Goal: Transaction & Acquisition: Obtain resource

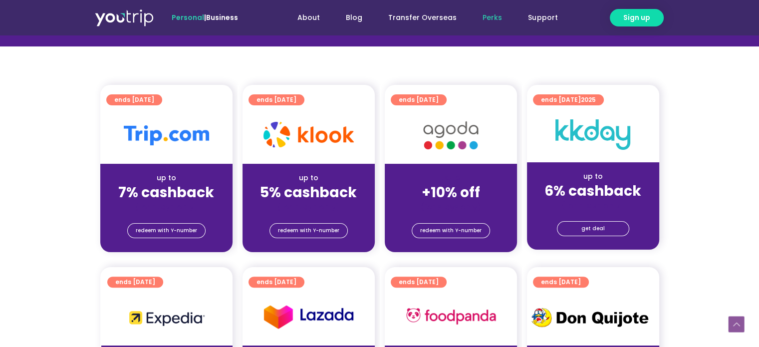
scroll to position [200, 0]
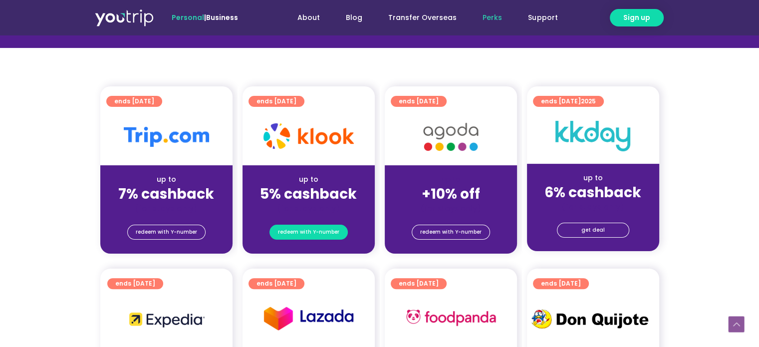
click at [304, 236] on span "redeem with Y-number" at bounding box center [308, 232] width 61 height 14
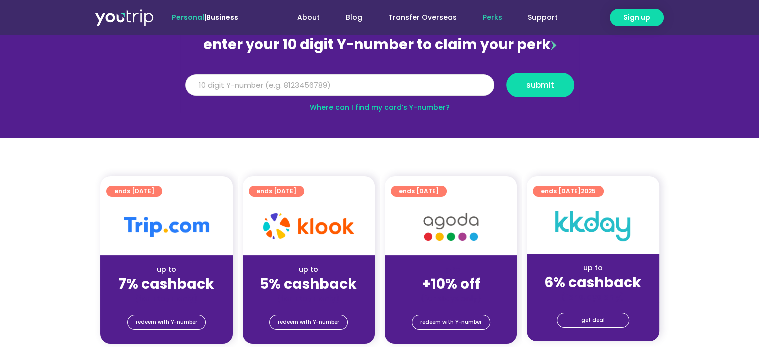
click at [278, 87] on input "Y Number" at bounding box center [339, 85] width 309 height 22
click at [325, 110] on link "Where can I find my card’s Y-number?" at bounding box center [380, 107] width 140 height 10
click at [302, 92] on input "Y Number" at bounding box center [339, 85] width 309 height 22
type input "8108006120"
click at [524, 77] on button "submit" at bounding box center [540, 85] width 68 height 24
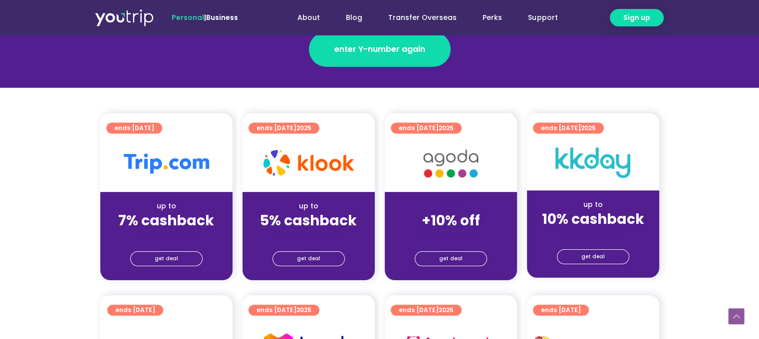
scroll to position [249, 0]
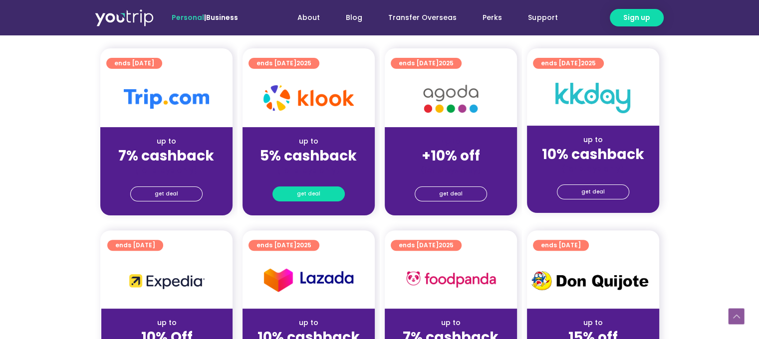
click at [325, 195] on link "get deal" at bounding box center [308, 194] width 72 height 15
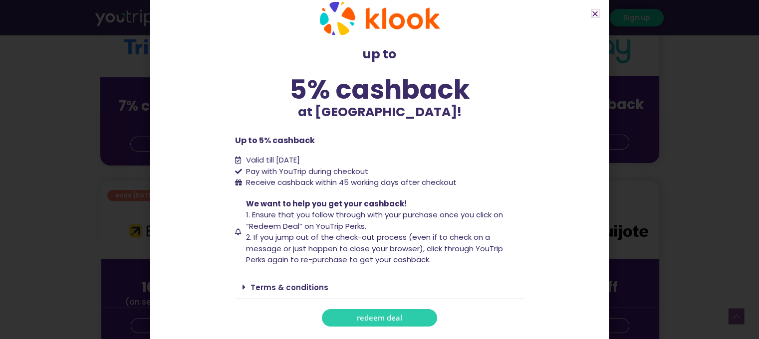
scroll to position [0, 0]
click at [352, 279] on div "Terms & conditions" at bounding box center [379, 287] width 289 height 23
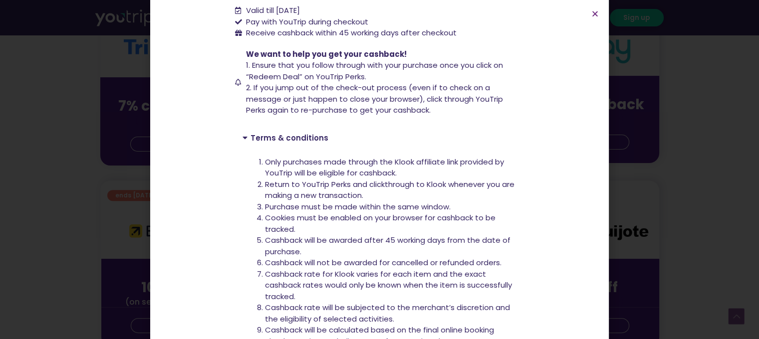
scroll to position [279, 0]
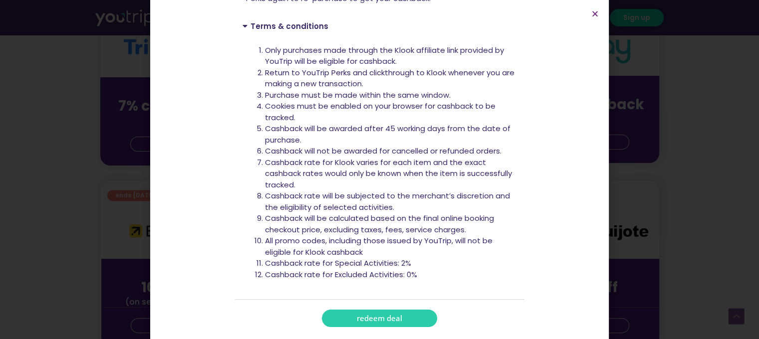
click at [357, 322] on span "redeem deal" at bounding box center [379, 318] width 45 height 7
click at [593, 14] on icon "Close" at bounding box center [594, 13] width 7 height 7
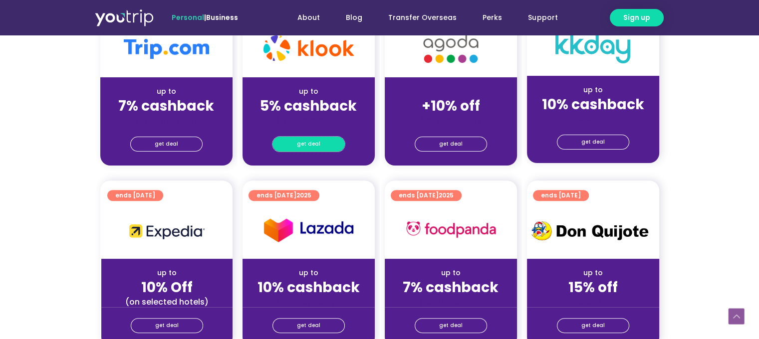
scroll to position [349, 0]
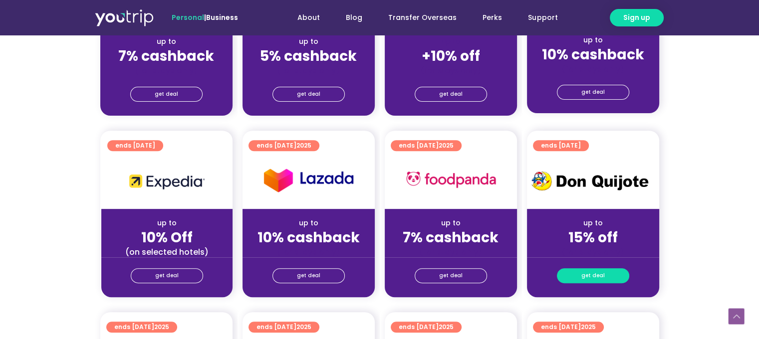
click at [611, 269] on link "get deal" at bounding box center [593, 275] width 72 height 15
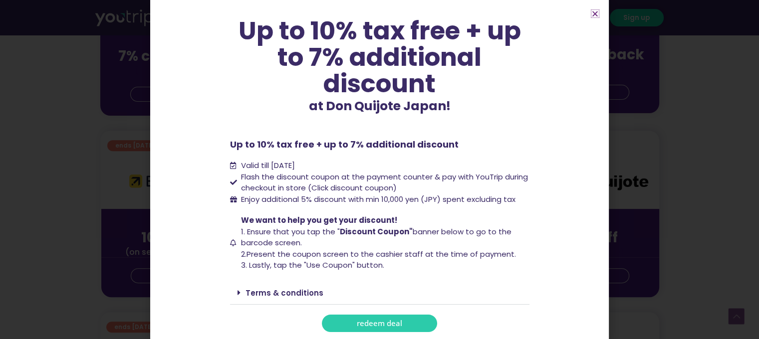
scroll to position [399, 0]
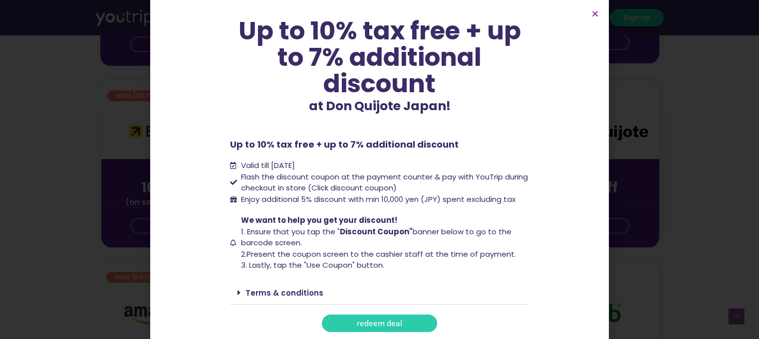
click at [470, 291] on div "Terms & conditions" at bounding box center [379, 292] width 299 height 23
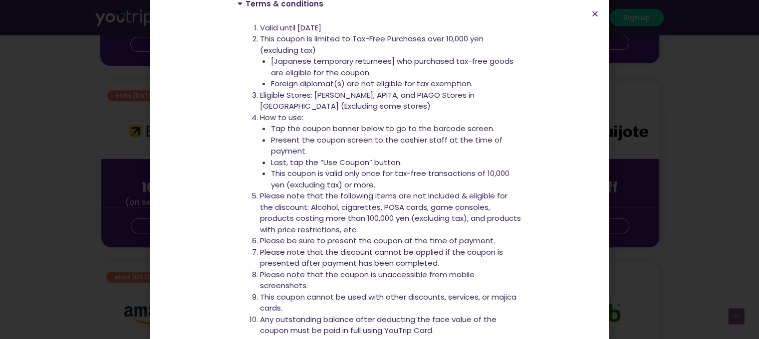
scroll to position [423, 0]
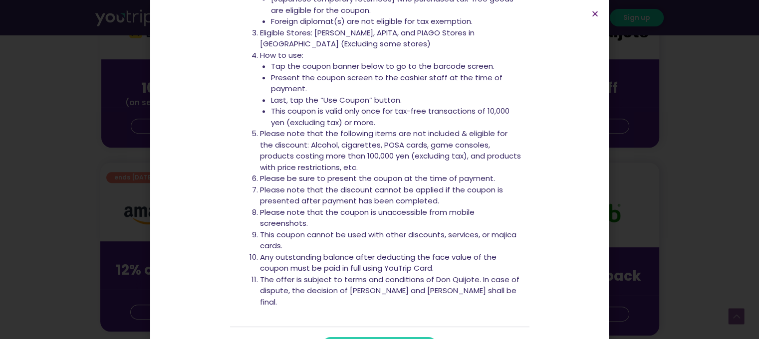
click at [17, 54] on div "Up to 10% tax free + up to 7% additional discount at Don Quijote Japan! Up to 1…" at bounding box center [379, 169] width 759 height 339
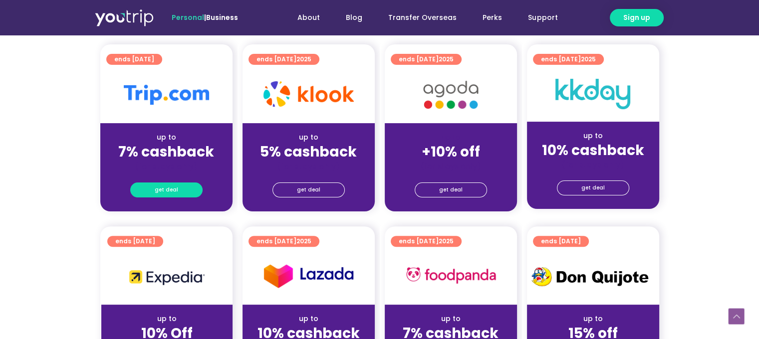
scroll to position [253, 0]
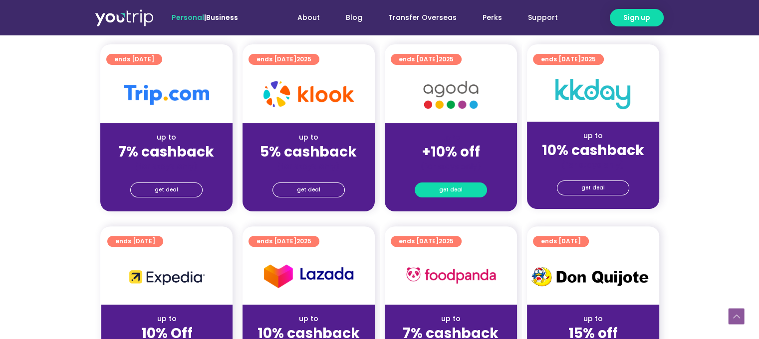
click at [446, 192] on span "get deal" at bounding box center [450, 190] width 23 height 14
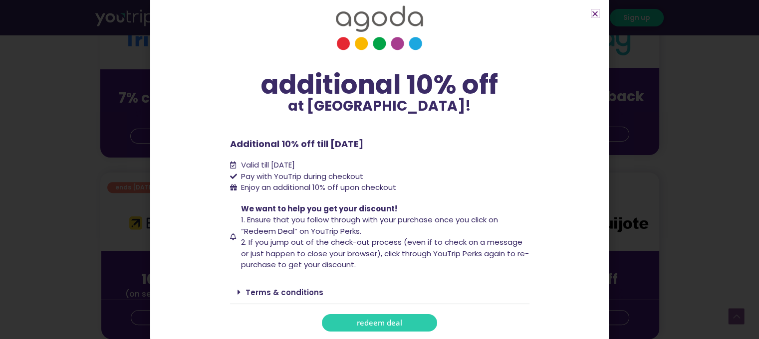
scroll to position [303, 0]
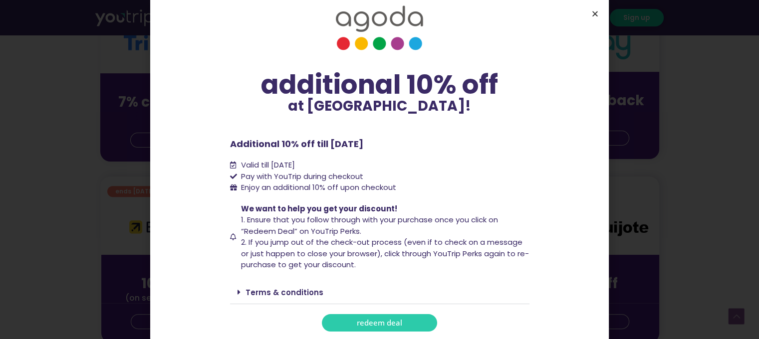
click at [592, 15] on icon "Close" at bounding box center [594, 13] width 7 height 7
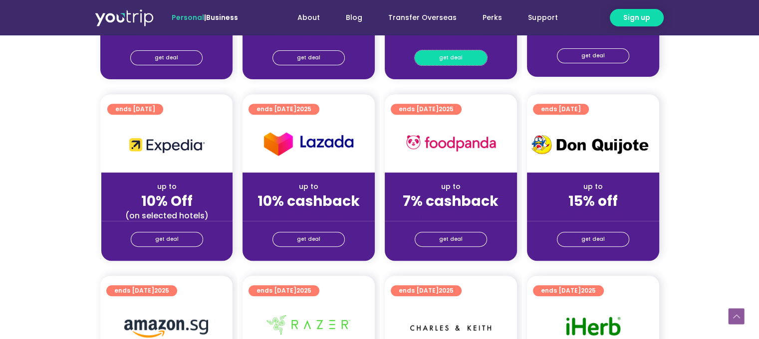
scroll to position [403, 0]
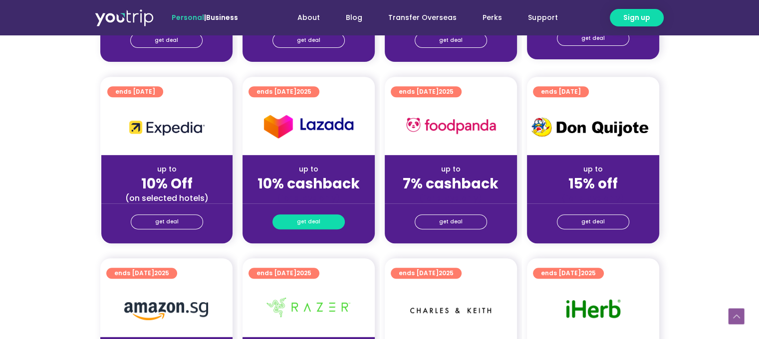
click at [327, 221] on link "get deal" at bounding box center [308, 221] width 72 height 15
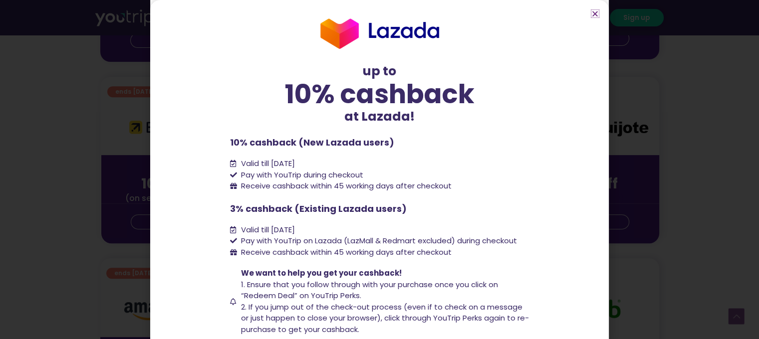
scroll to position [50, 0]
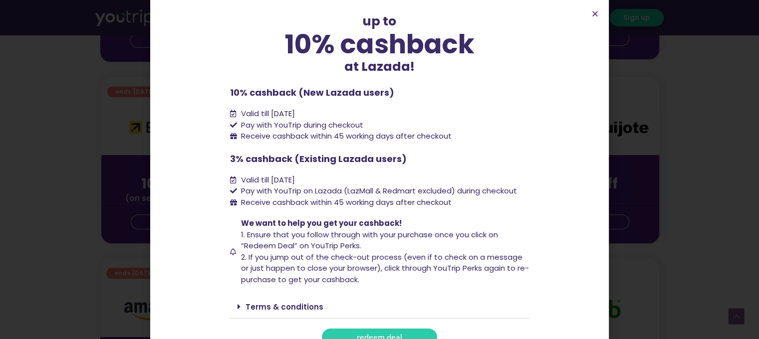
click at [94, 217] on div "up to 10% cashback at Lazada! up to 10% cashback at Lazada! 10% cashback (New L…" at bounding box center [379, 169] width 759 height 339
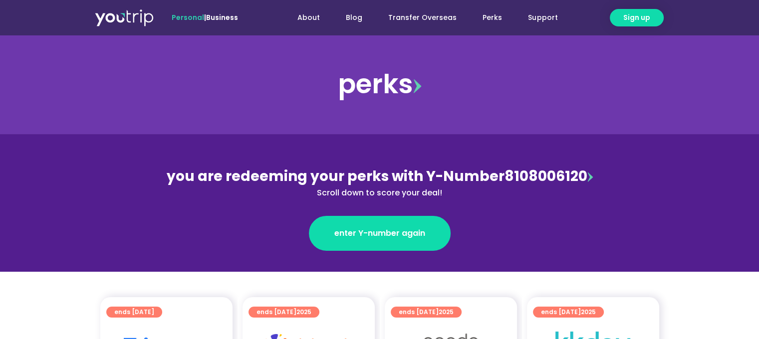
scroll to position [0, 0]
